Goal: Transaction & Acquisition: Subscribe to service/newsletter

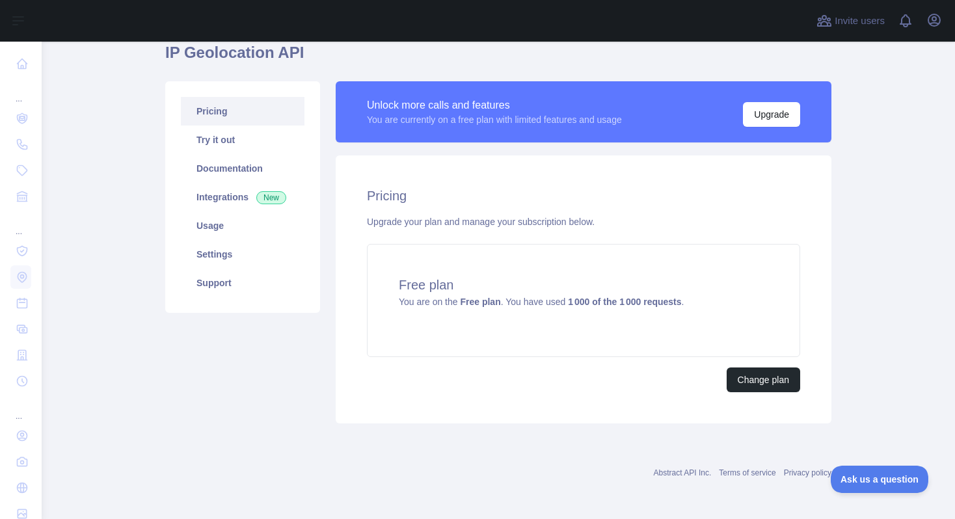
scroll to position [57, 0]
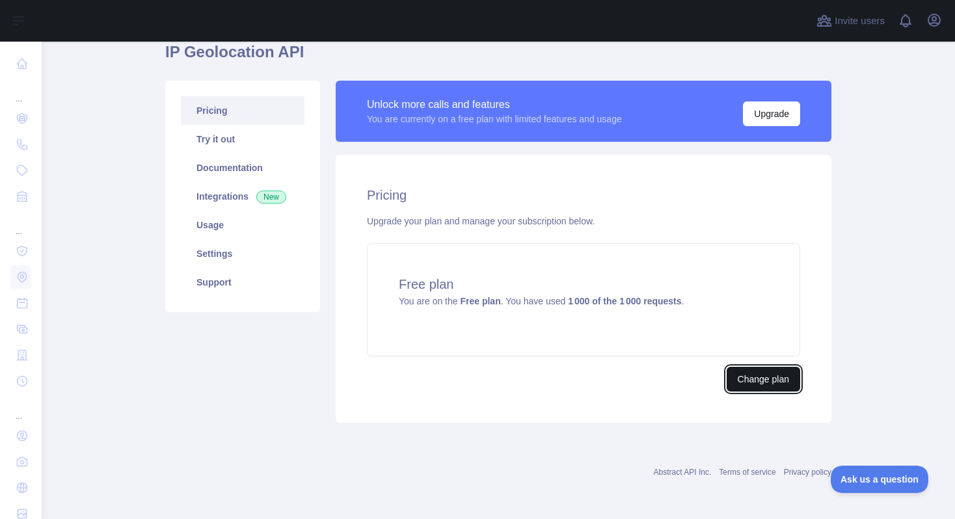
click at [746, 378] on button "Change plan" at bounding box center [762, 379] width 73 height 25
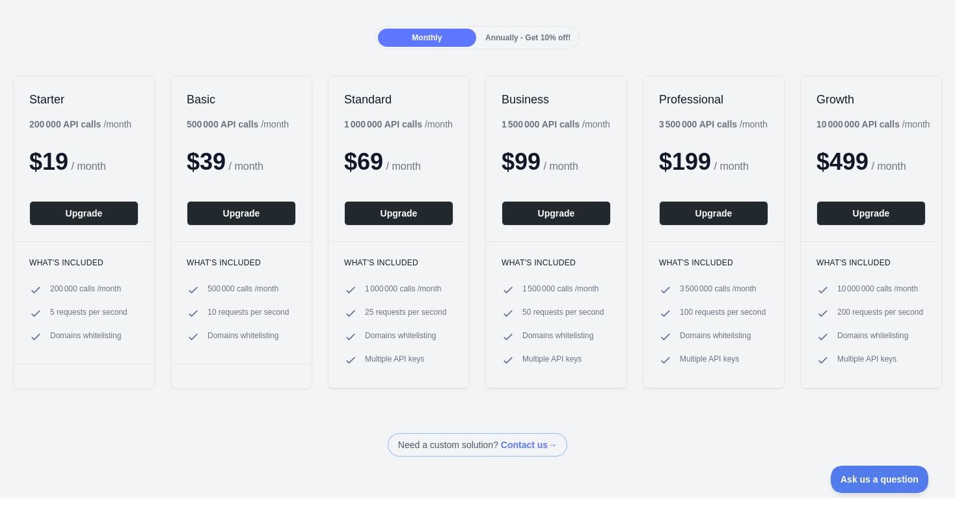
scroll to position [177, 0]
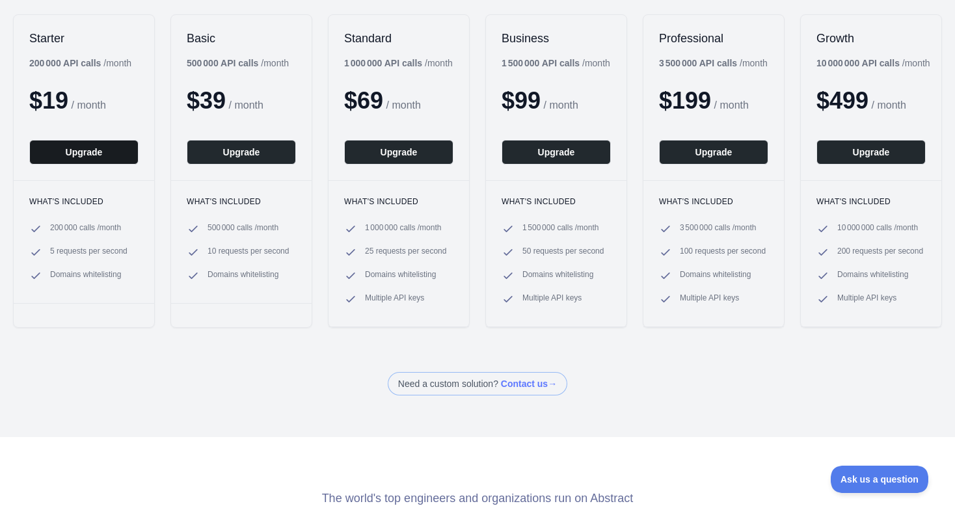
click at [86, 150] on button "Upgrade" at bounding box center [83, 152] width 109 height 25
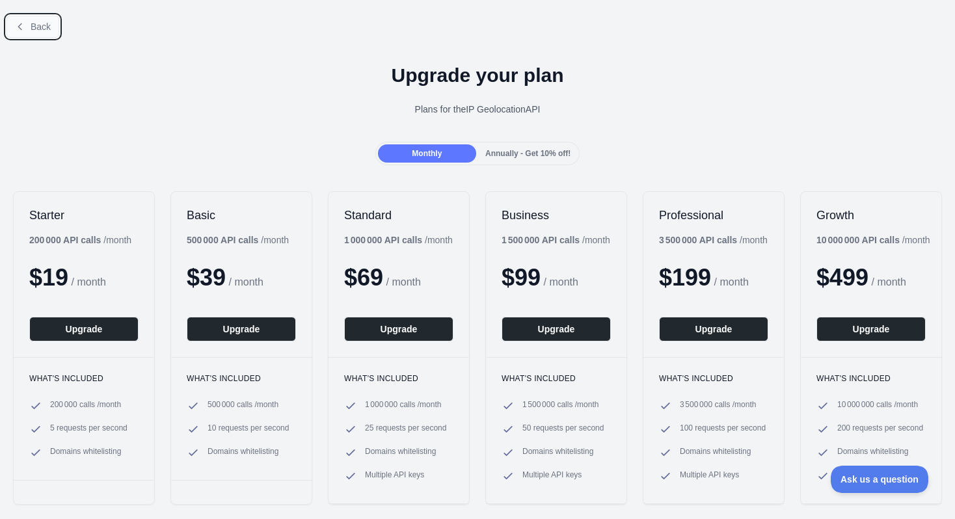
click at [42, 30] on span "Back" at bounding box center [41, 26] width 20 height 10
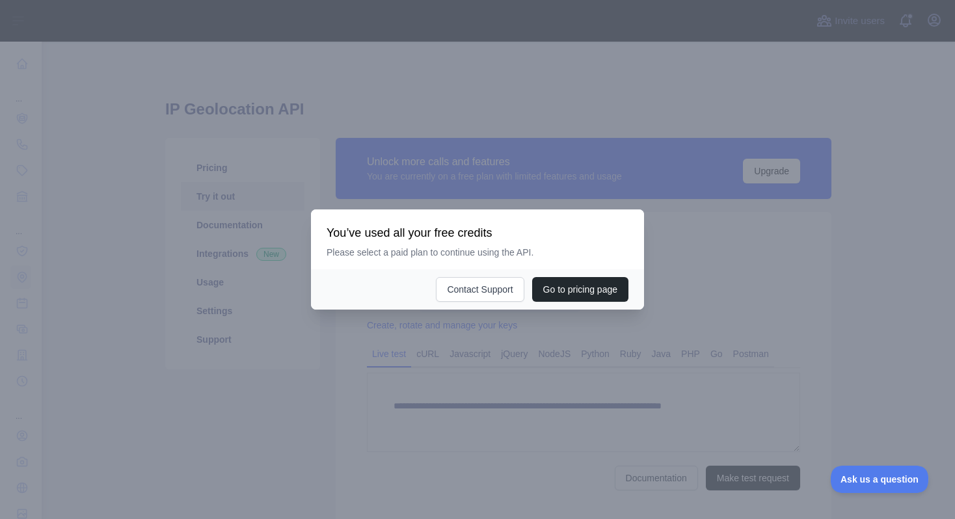
type textarea "**********"
click at [546, 292] on button "Go to pricing page" at bounding box center [580, 289] width 96 height 25
